Goal: Task Accomplishment & Management: Manage account settings

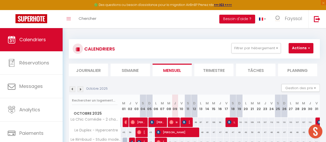
click at [143, 84] on div "Octobre 2025 Gestion des prix Nb Nuits minimum Règles Disponibilité" at bounding box center [194, 89] width 251 height 11
click at [269, 50] on button "Filtrer par hébergement" at bounding box center [255, 48] width 49 height 10
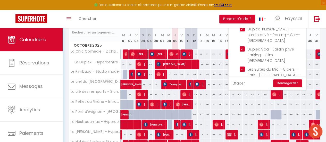
scroll to position [82, 0]
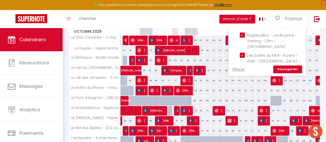
click at [298, 68] on link "Sauvegarder" at bounding box center [287, 69] width 29 height 8
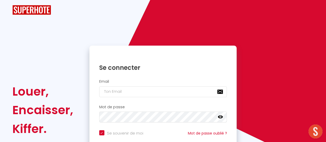
checkbox input "true"
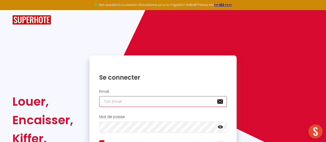
type input "[EMAIL_ADDRESS][DOMAIN_NAME]"
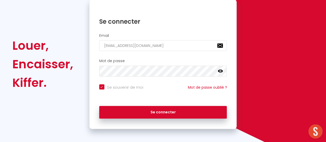
scroll to position [58, 0]
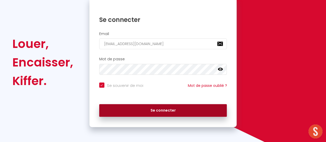
click at [209, 111] on button "Se connecter" at bounding box center [163, 110] width 128 height 13
checkbox input "true"
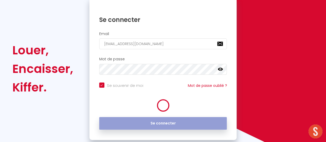
scroll to position [64, 0]
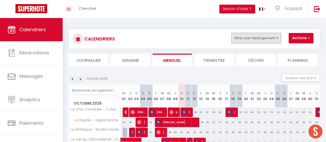
click at [244, 40] on button "Filtrer par hébergement" at bounding box center [255, 38] width 49 height 10
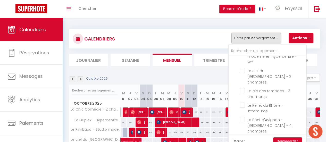
scroll to position [50, 0]
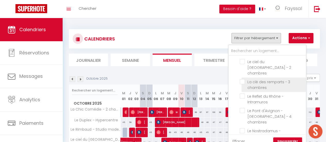
click at [252, 79] on input "La clé des remparts - 3 chambres" at bounding box center [272, 81] width 64 height 5
checkbox input "true"
checkbox input "false"
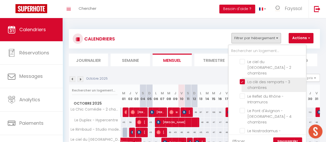
checkbox input "false"
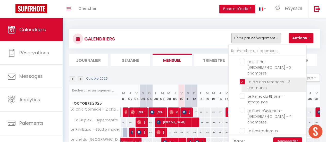
checkbox input "false"
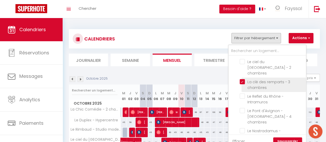
checkbox input "false"
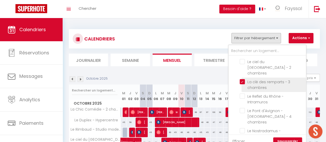
checkbox input "false"
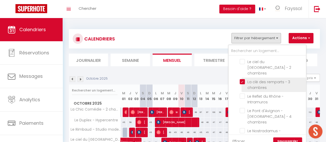
checkbox input "false"
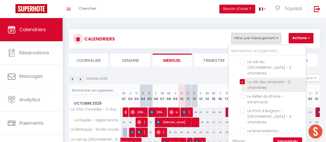
checkbox input "false"
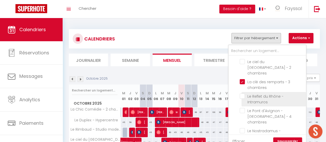
click at [244, 94] on input "Le Reflet du Rhône - Intramuros" at bounding box center [272, 96] width 64 height 5
checkbox input "true"
checkbox input "false"
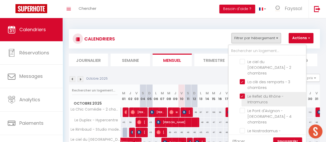
checkbox input "false"
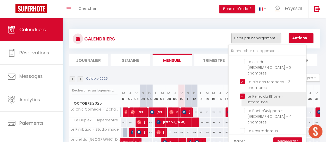
checkbox input "false"
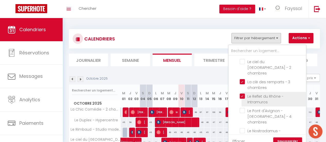
checkbox input "false"
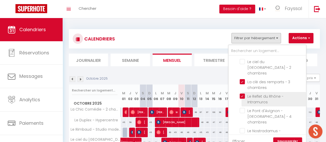
checkbox input "false"
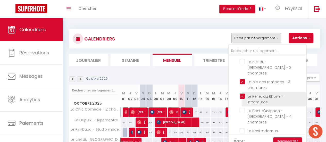
checkbox input "false"
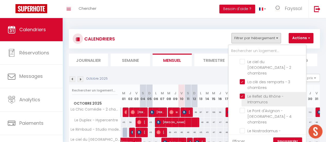
checkbox input "false"
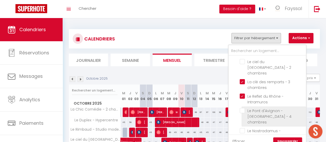
click at [242, 108] on input "Le Pont d'Avignon - [GEOGRAPHIC_DATA] - 4 chambres" at bounding box center [272, 110] width 64 height 5
checkbox input "true"
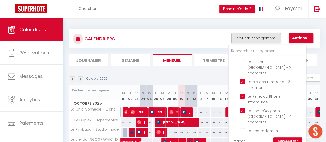
checkbox input "false"
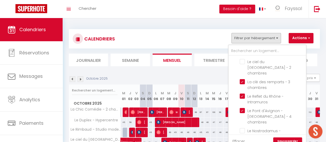
checkbox input "false"
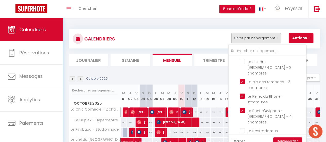
checkbox input "false"
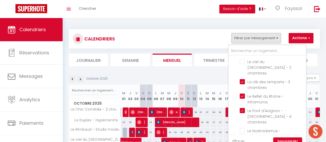
checkbox input "false"
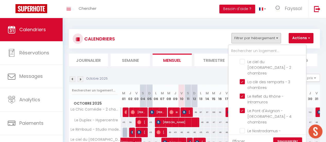
checkbox input "false"
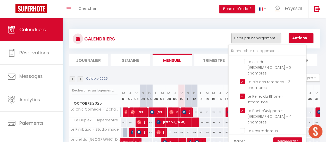
checkbox input "false"
click at [291, 139] on link "Sauvegarder" at bounding box center [287, 141] width 29 height 8
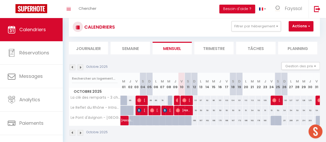
scroll to position [0, 0]
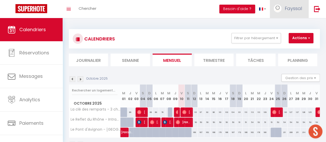
click at [289, 14] on link "Fayssal" at bounding box center [289, 9] width 39 height 18
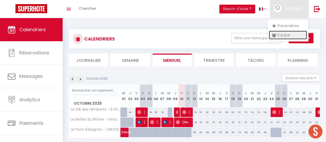
click at [286, 34] on link "Équipe" at bounding box center [288, 35] width 38 height 9
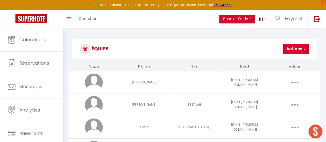
click at [303, 49] on span "button" at bounding box center [303, 48] width 3 height 5
click at [291, 61] on link "Ajouter un nouvel utilisateur" at bounding box center [278, 60] width 61 height 7
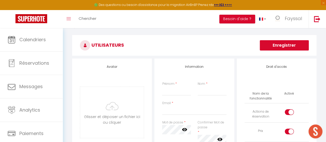
scroll to position [21, 0]
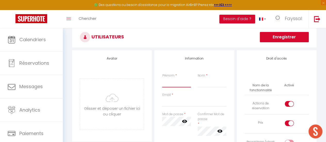
click at [176, 83] on input "Prénom" at bounding box center [176, 82] width 29 height 9
type input "[PERSON_NAME]"
click at [178, 104] on input "Email" at bounding box center [194, 101] width 64 height 9
type input "Sejourchic9!"
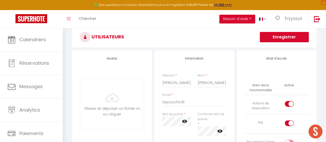
click at [231, 64] on div "Information Prénom * [PERSON_NAME] * [PERSON_NAME] Email * Sejourchic9! Mot de …" at bounding box center [194, 144] width 80 height 188
click at [203, 102] on input "Sejourchic9!" at bounding box center [194, 101] width 64 height 9
click at [220, 82] on input "[PERSON_NAME]" at bounding box center [212, 82] width 29 height 9
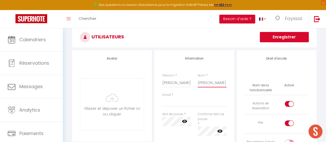
type input "[PERSON_NAME]"
click at [201, 101] on input "Email" at bounding box center [194, 101] width 64 height 9
click at [168, 102] on input "Email" at bounding box center [194, 101] width 64 height 9
paste input "[EMAIL_ADDRESS][DOMAIN_NAME]"
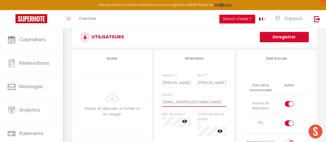
type input "[EMAIL_ADDRESS][DOMAIN_NAME]"
click at [193, 41] on h3 "Utilisateurs" at bounding box center [194, 37] width 244 height 21
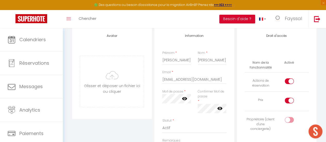
scroll to position [39, 0]
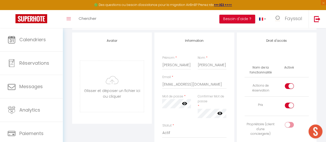
click at [186, 105] on icon at bounding box center [184, 103] width 5 height 5
click at [233, 118] on div "Information Prénom * [PERSON_NAME] * [PERSON_NAME] Email * [EMAIL_ADDRESS][DOMA…" at bounding box center [194, 126] width 80 height 188
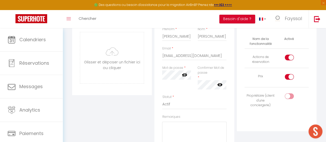
scroll to position [44, 0]
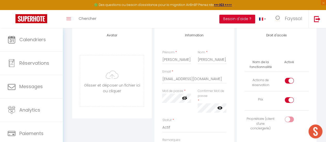
click at [290, 83] on input "checkbox" at bounding box center [293, 82] width 9 height 8
checkbox input "false"
click at [289, 100] on input "checkbox" at bounding box center [293, 101] width 9 height 8
checkbox input "false"
click at [290, 119] on input "checkbox" at bounding box center [293, 120] width 9 height 8
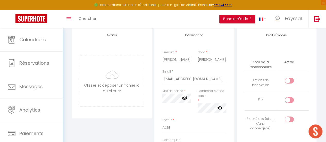
checkbox input "true"
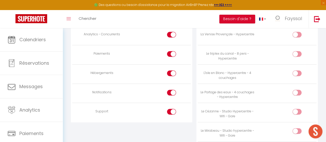
scroll to position [498, 0]
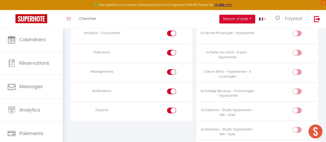
click at [172, 108] on input "checkbox" at bounding box center [175, 112] width 9 height 8
checkbox input "false"
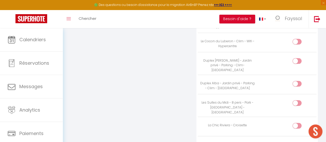
scroll to position [772, 0]
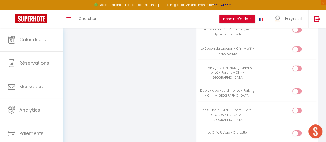
click at [299, 67] on input "checkbox" at bounding box center [301, 70] width 9 height 8
checkbox input "true"
click at [299, 88] on input "checkbox" at bounding box center [301, 92] width 9 height 8
checkbox input "true"
click at [299, 108] on input "checkbox" at bounding box center [301, 112] width 9 height 8
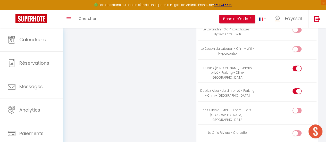
checkbox input "true"
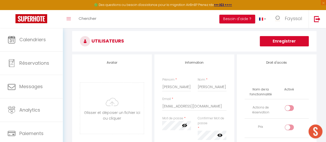
scroll to position [13, 0]
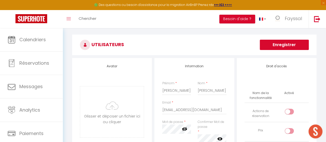
click at [290, 42] on button "Enregistrer" at bounding box center [284, 45] width 49 height 10
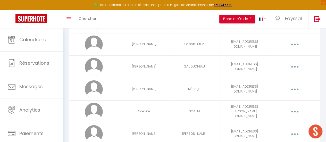
scroll to position [303, 0]
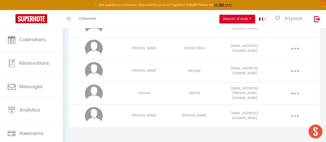
click at [296, 114] on button "button" at bounding box center [295, 116] width 14 height 10
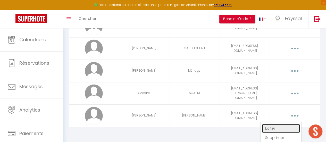
click at [284, 127] on link "Editer" at bounding box center [281, 128] width 38 height 9
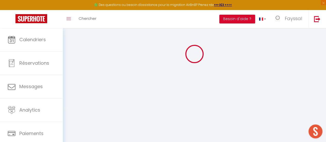
scroll to position [828, 0]
type input "[PERSON_NAME]"
type input "[EMAIL_ADDRESS][DOMAIN_NAME]"
type textarea "[URL][DOMAIN_NAME]"
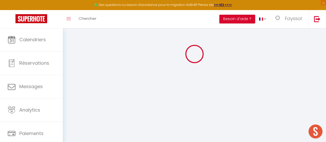
checkbox input "false"
checkbox input "true"
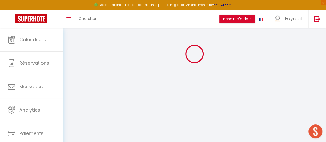
checkbox input "true"
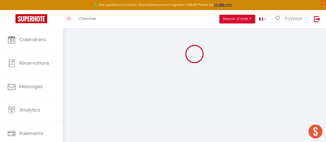
checkbox input "true"
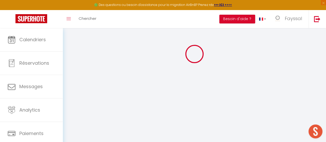
checkbox input "true"
checkbox input "false"
select select
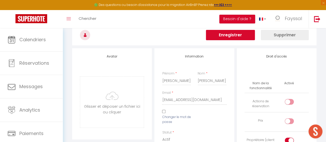
scroll to position [28, 0]
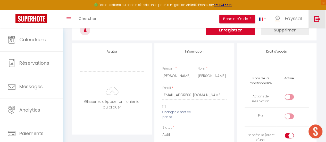
click at [313, 21] on link at bounding box center [316, 19] width 17 height 18
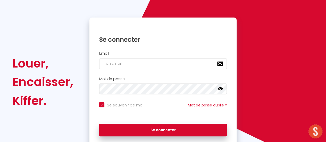
scroll to position [58, 0]
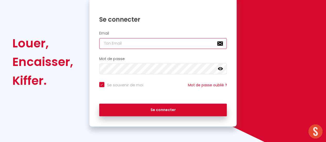
type input "[EMAIL_ADDRESS][DOMAIN_NAME]"
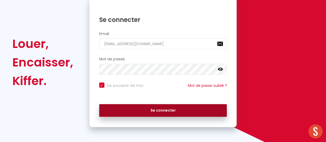
click at [208, 111] on button "Se connecter" at bounding box center [163, 110] width 128 height 13
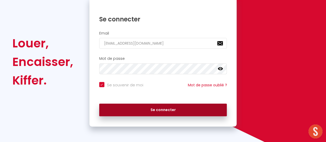
checkbox input "true"
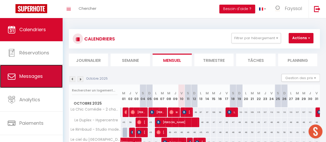
click at [41, 70] on link "Messages" at bounding box center [31, 76] width 63 height 23
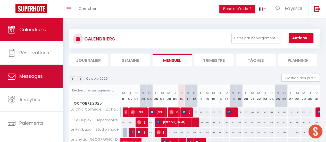
select select "message"
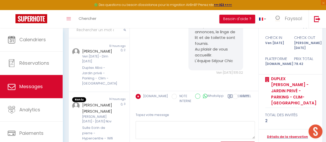
scroll to position [446, 0]
click at [104, 74] on div "Duplex Alba - Jardin privé - Parking - Clim - [GEOGRAPHIC_DATA]" at bounding box center [98, 75] width 32 height 21
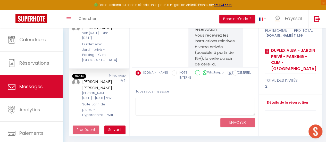
scroll to position [38, 0]
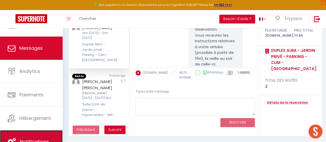
click at [53, 134] on link "Notifications" at bounding box center [31, 141] width 63 height 23
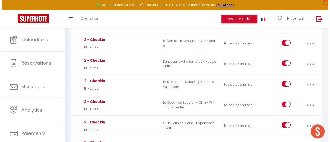
scroll to position [1117, 0]
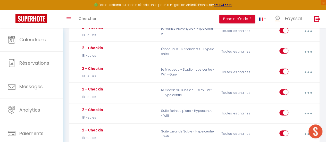
type input "2 - Checkin"
select select "18 Heures"
select select
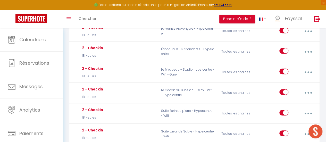
checkbox input "true"
checkbox input "false"
radio input "true"
type input "Instructions d'arrivées Duplex [GEOGRAPHIC_DATA]"
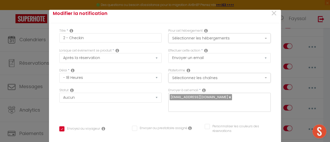
scroll to position [6, 0]
click at [259, 38] on button "Sélectionner les hébergements" at bounding box center [219, 38] width 102 height 10
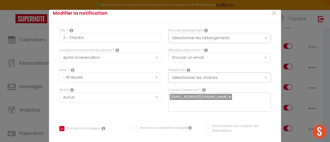
click at [255, 79] on button "Sélectionnez les chaînes" at bounding box center [219, 78] width 102 height 10
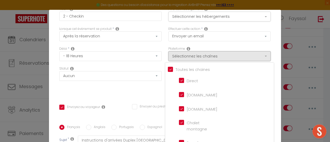
scroll to position [31, 0]
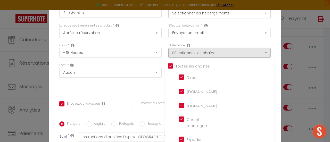
click at [273, 78] on div "Titre * 2 - Checkin Pour cet hébergement Sélectionner les hébergements Tous les…" at bounding box center [165, 121] width 232 height 247
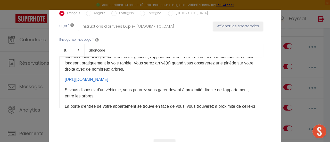
scroll to position [32, 0]
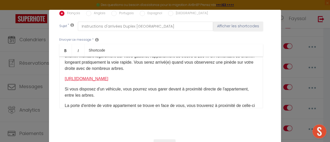
click at [95, 77] on link "[URL][DOMAIN_NAME]" at bounding box center [87, 79] width 44 height 4
click at [96, 77] on link "[URL][DOMAIN_NAME]" at bounding box center [87, 79] width 44 height 4
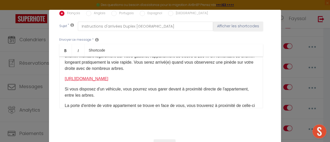
click at [96, 77] on link "[URL][DOMAIN_NAME]" at bounding box center [87, 79] width 44 height 4
click at [117, 76] on p "[URL][DOMAIN_NAME] ​" at bounding box center [161, 79] width 193 height 6
drag, startPoint x: 115, startPoint y: 72, endPoint x: 58, endPoint y: 68, distance: 57.6
click at [59, 68] on div "Bonjour [GUEST:FIRST_NAME] Pour faciliter votre arrivée, voici les coordonnées …" at bounding box center [161, 83] width 204 height 52
copy link "[URL][DOMAIN_NAME]"
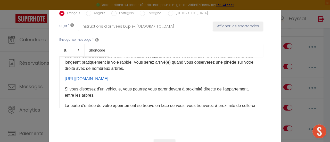
click at [263, 64] on div "Envoyer ce message * Bold Italic Shortcode Rich text editor Bonjour [GUEST:FIRS…" at bounding box center [164, 73] width 211 height 84
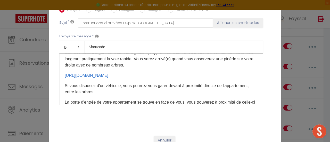
scroll to position [20, 0]
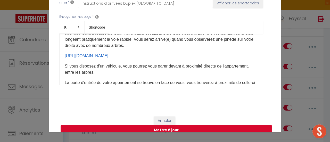
click at [233, 125] on button "Mettre à jour" at bounding box center [166, 130] width 211 height 10
checkbox input "true"
checkbox input "false"
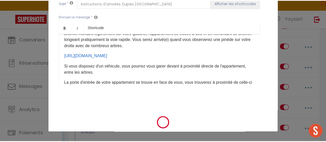
scroll to position [140, 0]
